Goal: Task Accomplishment & Management: Complete application form

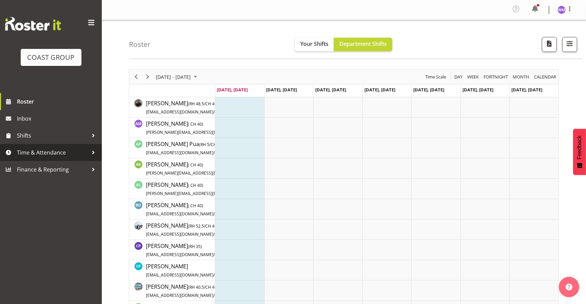
click at [38, 149] on span "Time & Attendance" at bounding box center [52, 152] width 71 height 10
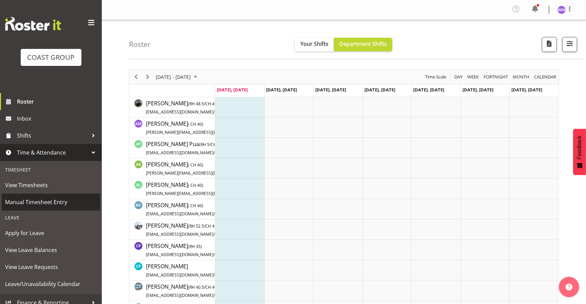
click at [37, 198] on span "Manual Timesheet Entry" at bounding box center [51, 202] width 92 height 10
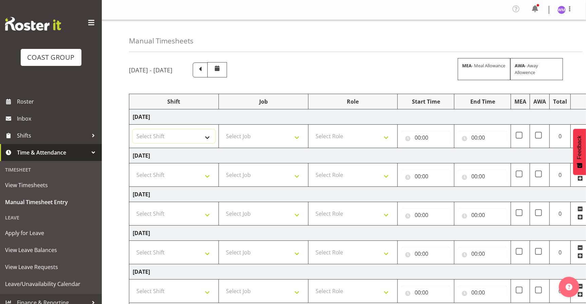
click at [208, 138] on select "Select Shift EHS AKL SALES" at bounding box center [174, 136] width 82 height 14
select select "1327"
click at [133, 129] on select "Select Shift EHS AKL SALES" at bounding box center [174, 136] width 82 height 14
click at [208, 174] on select "Select Shift EHS AKL SALES" at bounding box center [174, 175] width 82 height 14
select select "1327"
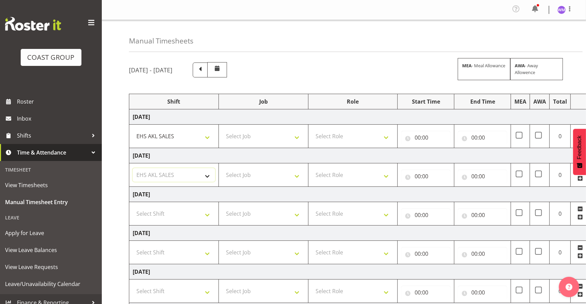
click at [133, 168] on select "Select Shift EHS AKL SALES" at bounding box center [174, 175] width 82 height 14
click at [203, 214] on select "Select Shift EHS AKL SALES" at bounding box center [174, 214] width 82 height 14
select select "1327"
click at [133, 207] on select "Select Shift EHS AKL SALES" at bounding box center [174, 214] width 82 height 14
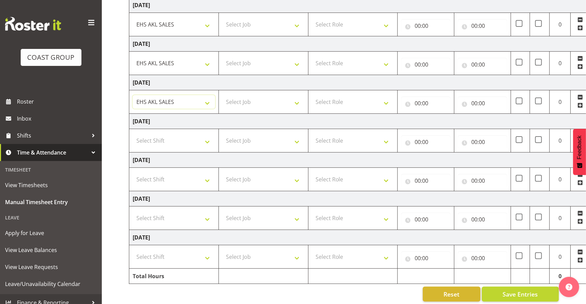
scroll to position [120, 0]
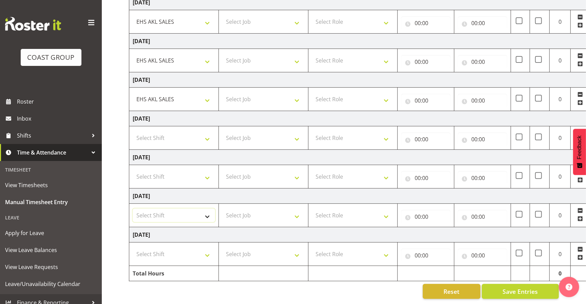
click at [207, 211] on select "Select Shift EHS AKL SALES" at bounding box center [174, 215] width 82 height 14
select select "1327"
click at [133, 208] on select "Select Shift EHS AKL SALES" at bounding box center [174, 215] width 82 height 14
click at [207, 250] on select "Select Shift EHS AKL SALES" at bounding box center [174, 254] width 82 height 14
select select "1327"
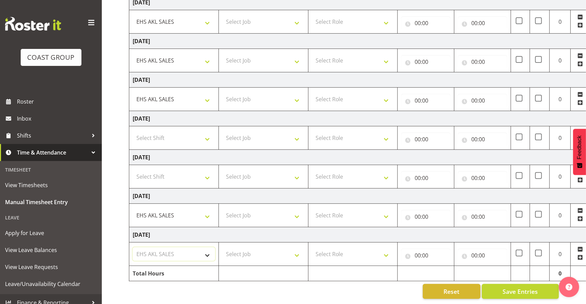
click at [133, 247] on select "Select Shift EHS AKL SALES" at bounding box center [174, 254] width 82 height 14
click at [298, 249] on select "Select Job 1 Carlton Events 1 Carlton Hamilton 1 Carlton Wellington 1 EHS WAREH…" at bounding box center [263, 254] width 82 height 14
select select "69"
click at [222, 247] on select "Select Job 1 Carlton Events 1 Carlton Hamilton 1 Carlton Wellington 1 EHS WAREH…" at bounding box center [263, 254] width 82 height 14
click at [298, 209] on select "Select Job 1 Carlton Events 1 Carlton Hamilton 1 Carlton Wellington 1 EHS WAREH…" at bounding box center [263, 215] width 82 height 14
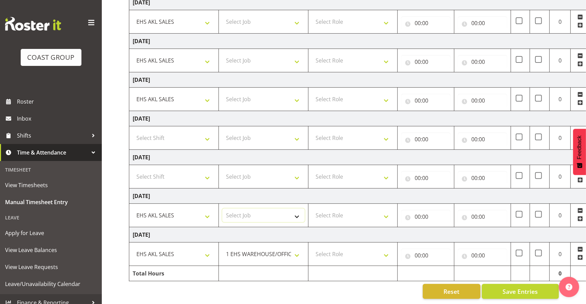
select select "69"
click at [222, 208] on select "Select Job 1 Carlton Events 1 Carlton Hamilton 1 Carlton Wellington 1 EHS WAREH…" at bounding box center [263, 215] width 82 height 14
click at [296, 95] on select "Select Job 1 Carlton Events 1 Carlton Hamilton 1 Carlton Wellington 1 EHS WAREH…" at bounding box center [263, 99] width 82 height 14
select select "69"
click at [222, 92] on select "Select Job 1 Carlton Events 1 Carlton Hamilton 1 Carlton Wellington 1 EHS WAREH…" at bounding box center [263, 99] width 82 height 14
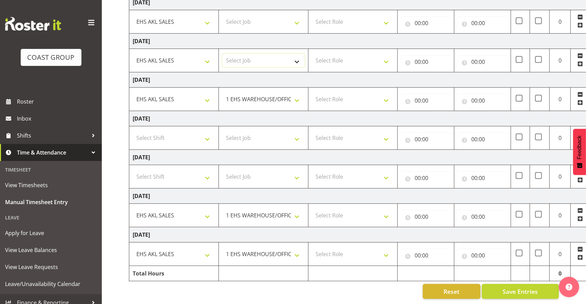
click at [295, 55] on select "Select Job 1 Carlton Events 1 Carlton Hamilton 1 Carlton Wellington 1 EHS WAREH…" at bounding box center [263, 61] width 82 height 14
select select "69"
click at [222, 54] on select "Select Job 1 Carlton Events 1 Carlton Hamilton 1 Carlton Wellington 1 EHS WAREH…" at bounding box center [263, 61] width 82 height 14
click at [297, 16] on select "Select Job 1 Carlton Events 1 Carlton Hamilton 1 Carlton Wellington 1 EHS WAREH…" at bounding box center [263, 22] width 82 height 14
select select "69"
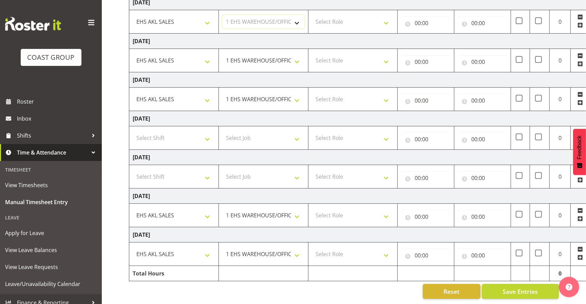
click at [222, 15] on select "Select Job 1 Carlton Events 1 Carlton Hamilton 1 Carlton Wellington 1 EHS WAREH…" at bounding box center [263, 22] width 82 height 14
click at [387, 18] on select "Select Role ACCOUNT MANAGER Account Manager" at bounding box center [353, 22] width 82 height 14
select select "197"
click at [312, 15] on select "Select Role ACCOUNT MANAGER Account Manager" at bounding box center [353, 22] width 82 height 14
click at [386, 55] on select "Select Role ACCOUNT MANAGER Account Manager" at bounding box center [353, 61] width 82 height 14
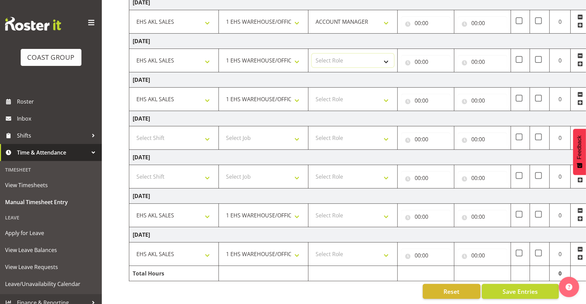
select select "197"
click at [312, 54] on select "Select Role ACCOUNT MANAGER Account Manager" at bounding box center [353, 61] width 82 height 14
click at [384, 92] on select "Select Role ACCOUNT MANAGER Account Manager" at bounding box center [353, 99] width 82 height 14
select select "197"
click at [312, 92] on select "Select Role ACCOUNT MANAGER Account Manager" at bounding box center [353, 99] width 82 height 14
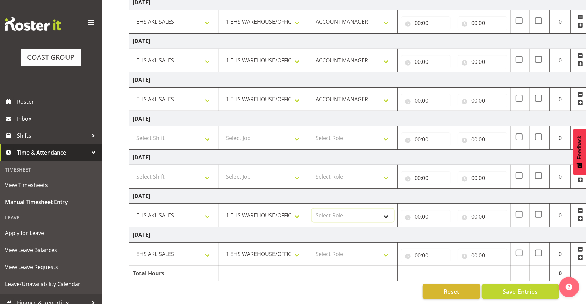
click at [385, 208] on select "Select Role ACCOUNT MANAGER Account Manager" at bounding box center [353, 215] width 82 height 14
select select "197"
click at [312, 208] on select "Select Role ACCOUNT MANAGER Account Manager" at bounding box center [353, 215] width 82 height 14
click at [387, 248] on select "Select Role ACCOUNT MANAGER Account Manager" at bounding box center [353, 254] width 82 height 14
select select "197"
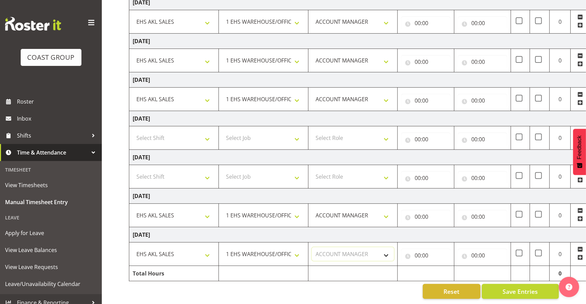
click at [312, 247] on select "Select Role ACCOUNT MANAGER Account Manager" at bounding box center [353, 254] width 82 height 14
click at [422, 248] on input "00:00" at bounding box center [426, 255] width 50 height 14
click at [446, 268] on select "00 01 02 03 04 05 06 07 08 09 10 11 12 13 14 15 16 17 18 19 20 21 22 23" at bounding box center [447, 273] width 15 height 14
select select "8"
click at [440, 266] on select "00 01 02 03 04 05 06 07 08 09 10 11 12 13 14 15 16 17 18 19 20 21 22 23" at bounding box center [447, 273] width 15 height 14
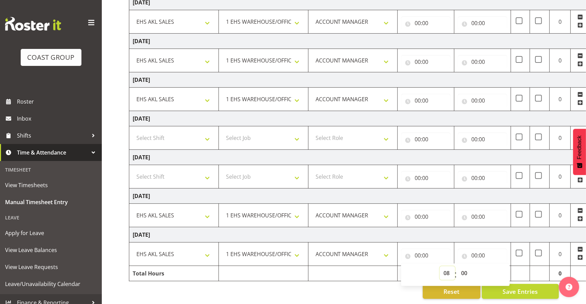
type input "08:00"
click at [479, 248] on input "00:00" at bounding box center [483, 255] width 50 height 14
click at [503, 266] on select "00 01 02 03 04 05 06 07 08 09 10 11 12 13 14 15 16 17 18 19 20 21 22 23" at bounding box center [503, 273] width 15 height 14
select select "12"
click at [496, 266] on select "00 01 02 03 04 05 06 07 08 09 10 11 12 13 14 15 16 17 18 19 20 21 22 23" at bounding box center [503, 273] width 15 height 14
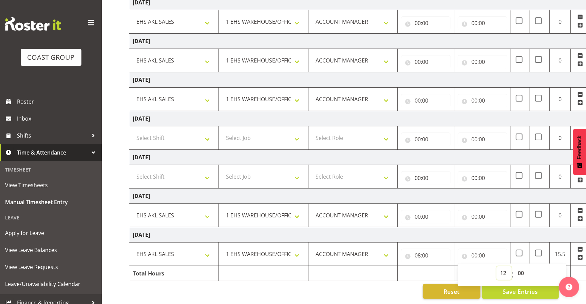
type input "12:00"
click at [427, 210] on input "00:00" at bounding box center [426, 217] width 50 height 14
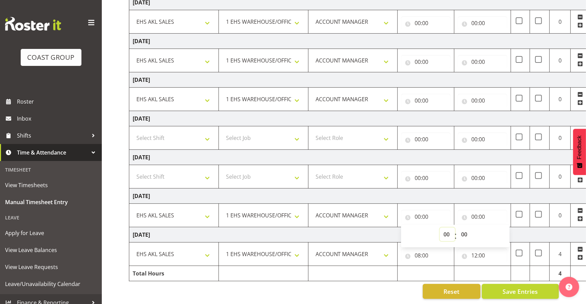
click at [449, 231] on select "00 01 02 03 04 05 06 07 08 09 10 11 12 13 14 15 16 17 18 19 20 21 22 23" at bounding box center [447, 234] width 15 height 14
select select "8"
click at [440, 227] on select "00 01 02 03 04 05 06 07 08 09 10 11 12 13 14 15 16 17 18 19 20 21 22 23" at bounding box center [447, 234] width 15 height 14
type input "08:00"
click at [477, 210] on input "00:00" at bounding box center [483, 217] width 50 height 14
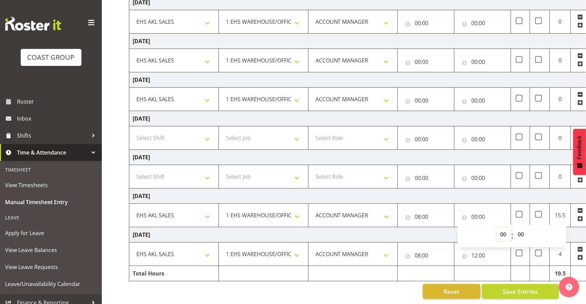
click at [504, 229] on select "00 01 02 03 04 05 06 07 08 09 10 11 12 13 14 15 16 17 18 19 20 21 22 23" at bounding box center [503, 234] width 15 height 14
select select "12"
click at [496, 227] on select "00 01 02 03 04 05 06 07 08 09 10 11 12 13 14 15 16 17 18 19 20 21 22 23" at bounding box center [503, 234] width 15 height 14
type input "12:00"
click at [423, 171] on input "00:00" at bounding box center [426, 178] width 50 height 14
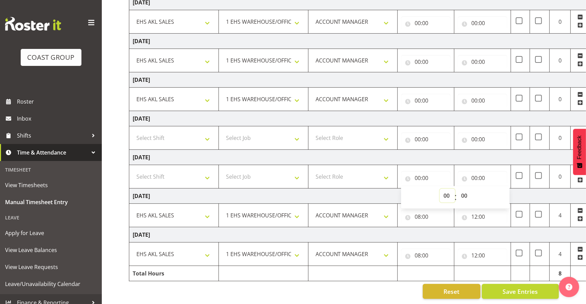
click at [445, 190] on select "00 01 02 03 04 05 06 07 08 09 10 11 12 13 14 15 16 17 18 19 20 21 22 23" at bounding box center [447, 196] width 15 height 14
select select "8"
click at [440, 189] on select "00 01 02 03 04 05 06 07 08 09 10 11 12 13 14 15 16 17 18 19 20 21 22 23" at bounding box center [447, 196] width 15 height 14
type input "08:00"
click at [481, 171] on input "00:00" at bounding box center [483, 178] width 50 height 14
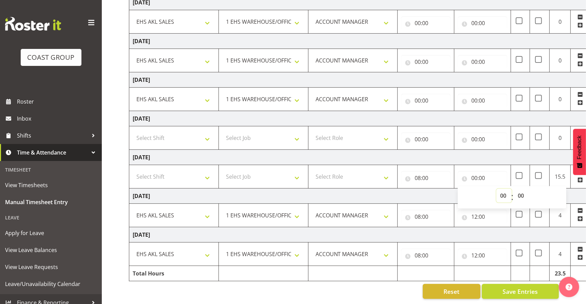
click at [503, 189] on select "00 01 02 03 04 05 06 07 08 09 10 11 12 13 14 15 16 17 18 19 20 21 22 23" at bounding box center [503, 196] width 15 height 14
select select "12"
click at [496, 189] on select "00 01 02 03 04 05 06 07 08 09 10 11 12 13 14 15 16 17 18 19 20 21 22 23" at bounding box center [503, 196] width 15 height 14
type input "12:00"
click at [423, 94] on input "00:00" at bounding box center [426, 101] width 50 height 14
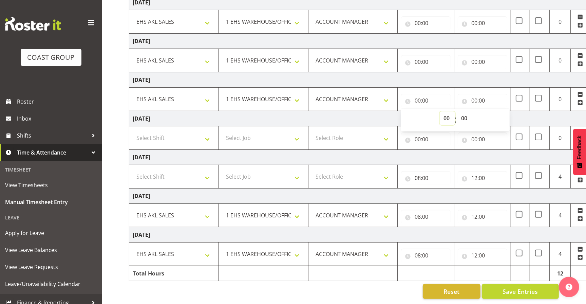
click at [450, 112] on select "00 01 02 03 04 05 06 07 08 09 10 11 12 13 14 15 16 17 18 19 20 21 22 23" at bounding box center [447, 118] width 15 height 14
select select "8"
click at [440, 111] on select "00 01 02 03 04 05 06 07 08 09 10 11 12 13 14 15 16 17 18 19 20 21 22 23" at bounding box center [447, 118] width 15 height 14
type input "08:00"
click at [484, 94] on input "00:00" at bounding box center [483, 101] width 50 height 14
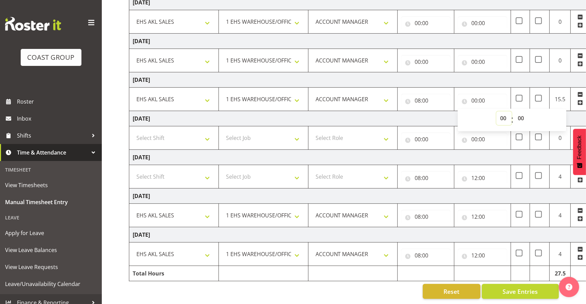
click at [501, 113] on select "00 01 02 03 04 05 06 07 08 09 10 11 12 13 14 15 16 17 18 19 20 21 22 23" at bounding box center [503, 118] width 15 height 14
select select "12"
click at [496, 111] on select "00 01 02 03 04 05 06 07 08 09 10 11 12 13 14 15 16 17 18 19 20 21 22 23" at bounding box center [503, 118] width 15 height 14
type input "12:00"
click at [423, 56] on input "00:00" at bounding box center [426, 62] width 50 height 14
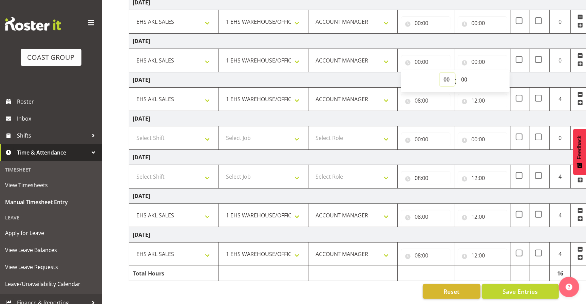
click at [448, 74] on select "00 01 02 03 04 05 06 07 08 09 10 11 12 13 14 15 16 17 18 19 20 21 22 23" at bounding box center [447, 80] width 15 height 14
select select "8"
click at [440, 73] on select "00 01 02 03 04 05 06 07 08 09 10 11 12 13 14 15 16 17 18 19 20 21 22 23" at bounding box center [447, 80] width 15 height 14
type input "08:00"
click at [477, 55] on input "00:00" at bounding box center [483, 62] width 50 height 14
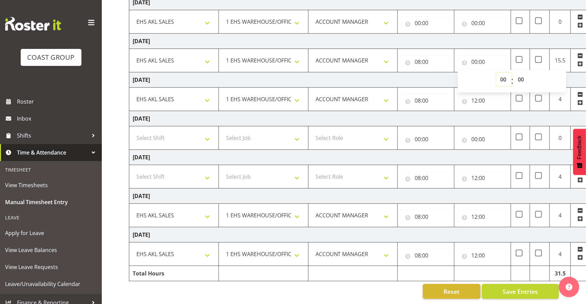
click at [502, 73] on select "00 01 02 03 04 05 06 07 08 09 10 11 12 13 14 15 16 17 18 19 20 21 22 23" at bounding box center [503, 80] width 15 height 14
select select "12"
click at [496, 73] on select "00 01 02 03 04 05 06 07 08 09 10 11 12 13 14 15 16 17 18 19 20 21 22 23" at bounding box center [503, 80] width 15 height 14
type input "12:00"
click at [424, 18] on input "00:00" at bounding box center [426, 23] width 50 height 14
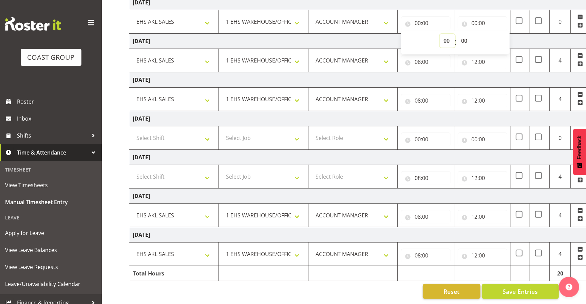
click at [446, 35] on select "00 01 02 03 04 05 06 07 08 09 10 11 12 13 14 15 16 17 18 19 20 21 22 23" at bounding box center [447, 41] width 15 height 14
select select "8"
click at [440, 34] on select "00 01 02 03 04 05 06 07 08 09 10 11 12 13 14 15 16 17 18 19 20 21 22 23" at bounding box center [447, 41] width 15 height 14
type input "08:00"
click at [475, 18] on input "00:00" at bounding box center [483, 23] width 50 height 14
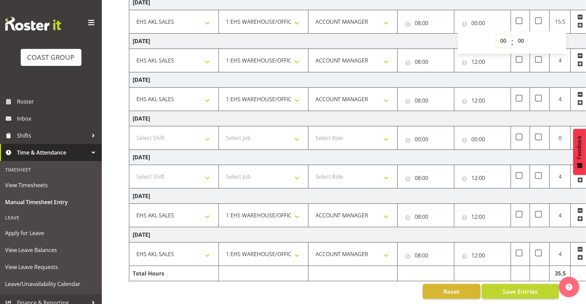
click at [505, 35] on select "00 01 02 03 04 05 06 07 08 09 10 11 12 13 14 15 16 17 18 19 20 21 22 23" at bounding box center [503, 41] width 15 height 14
select select "12"
click at [496, 34] on select "00 01 02 03 04 05 06 07 08 09 10 11 12 13 14 15 16 17 18 19 20 21 22 23" at bounding box center [503, 41] width 15 height 14
type input "12:00"
click at [375, 288] on div "Reset Save Entries" at bounding box center [344, 291] width 430 height 15
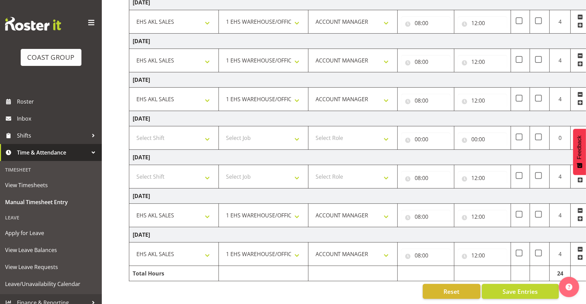
click at [579, 177] on span at bounding box center [579, 179] width 5 height 5
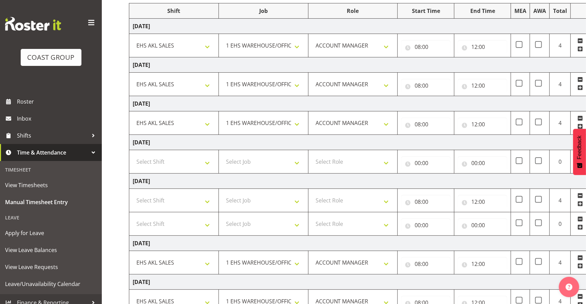
scroll to position [83, 0]
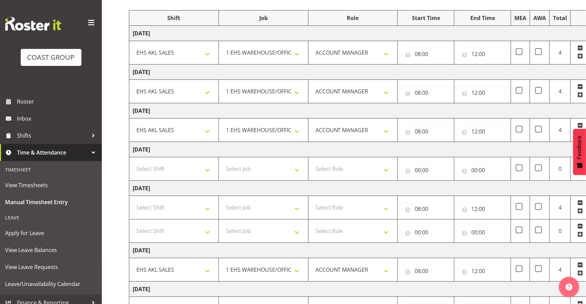
click at [580, 200] on span at bounding box center [579, 202] width 5 height 5
type input "00:00"
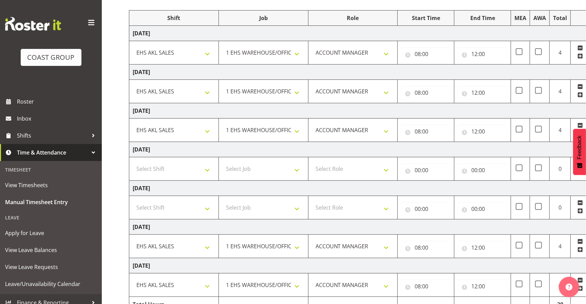
scroll to position [120, 0]
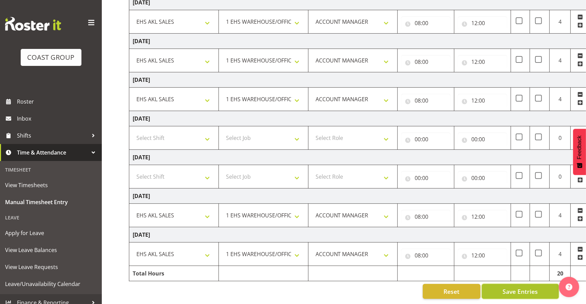
click at [526, 287] on span "Save Entries" at bounding box center [519, 291] width 35 height 9
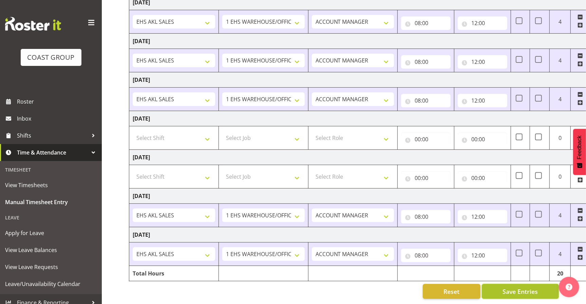
click at [526, 287] on span "Save Entries" at bounding box center [519, 291] width 35 height 9
